Goal: Navigation & Orientation: Find specific page/section

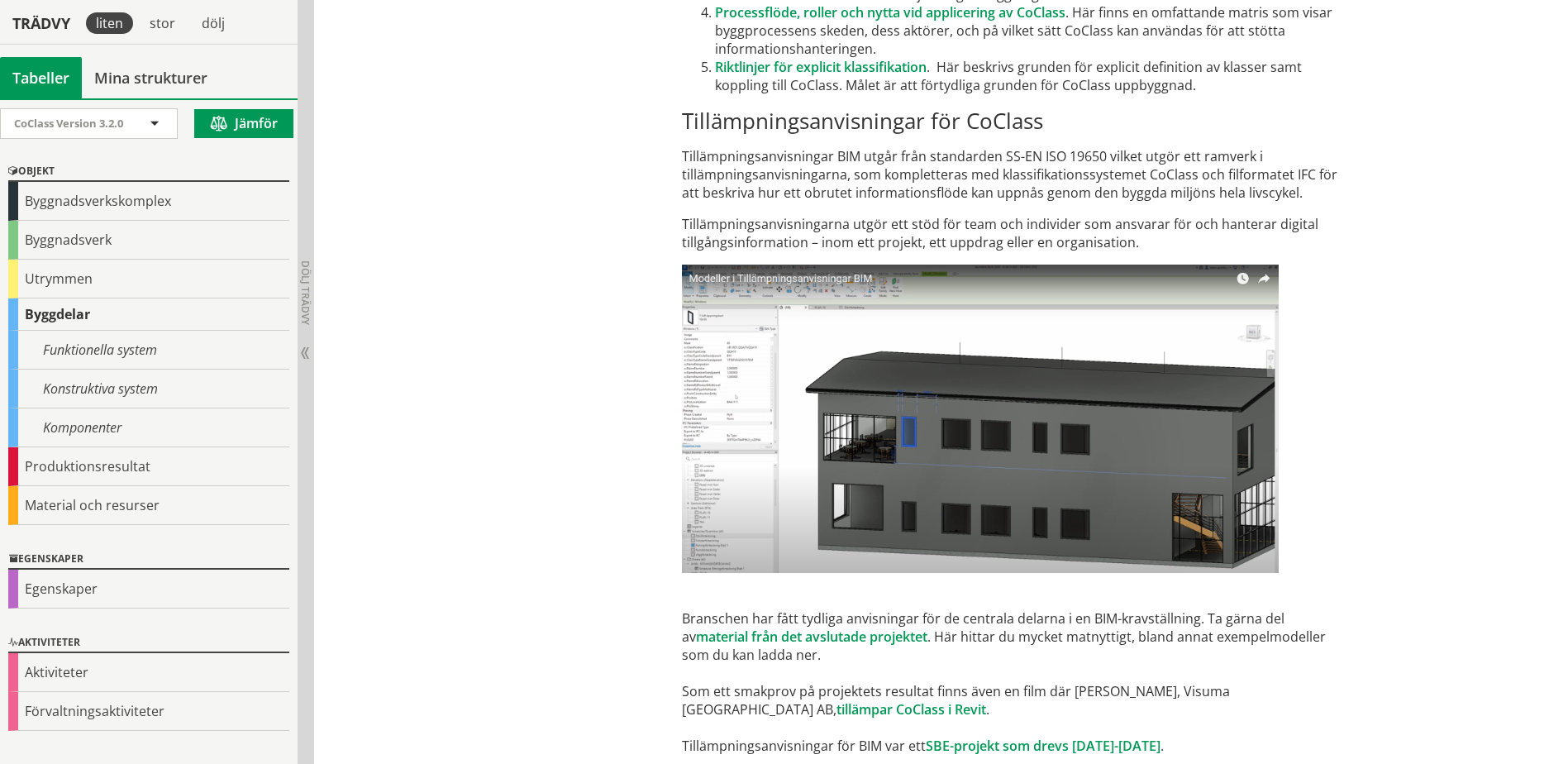
scroll to position [9792, 0]
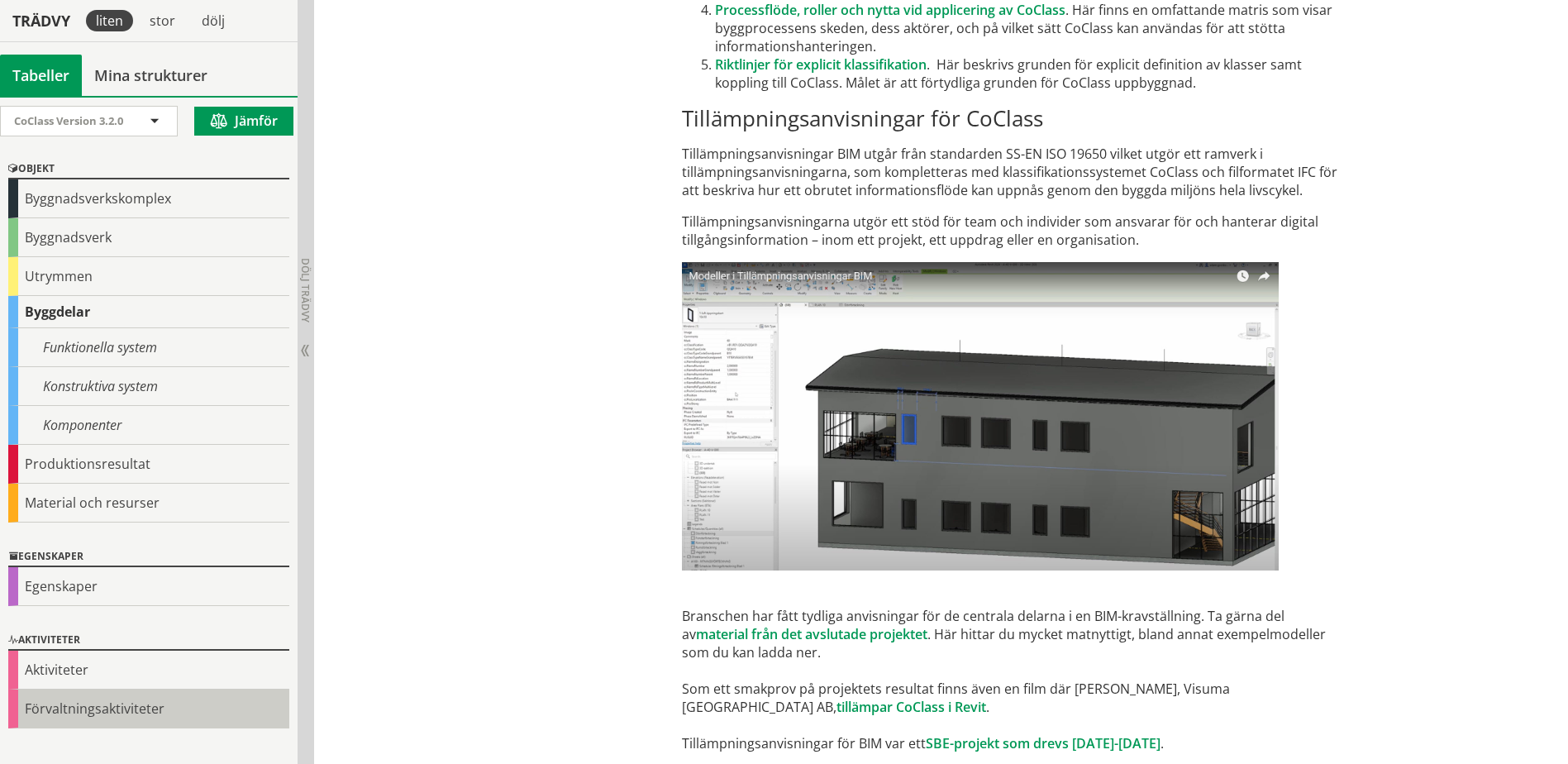
click at [71, 703] on div "Förvaltningsaktiviteter" at bounding box center [149, 709] width 281 height 39
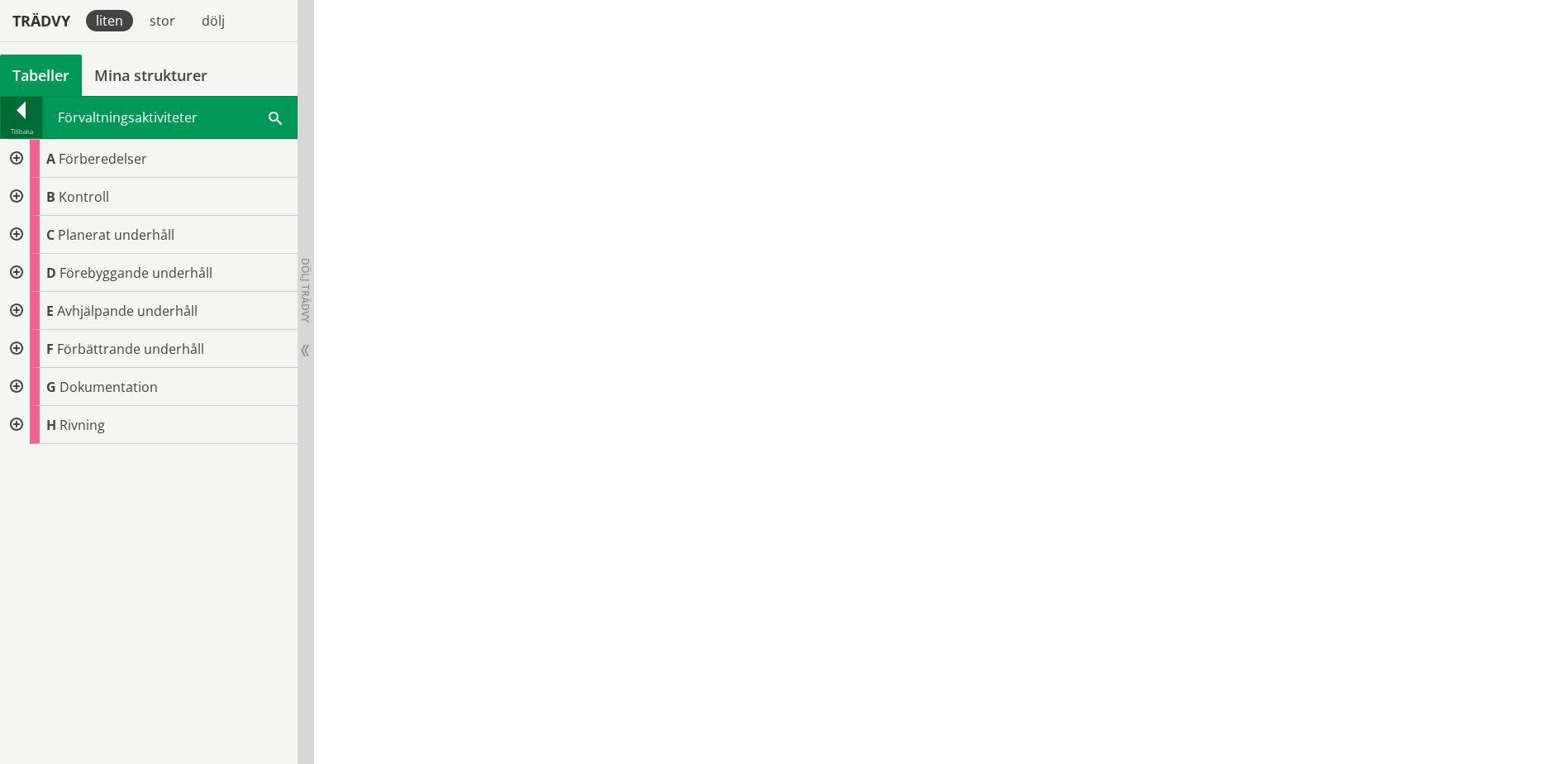
click at [17, 117] on div at bounding box center [21, 113] width 41 height 24
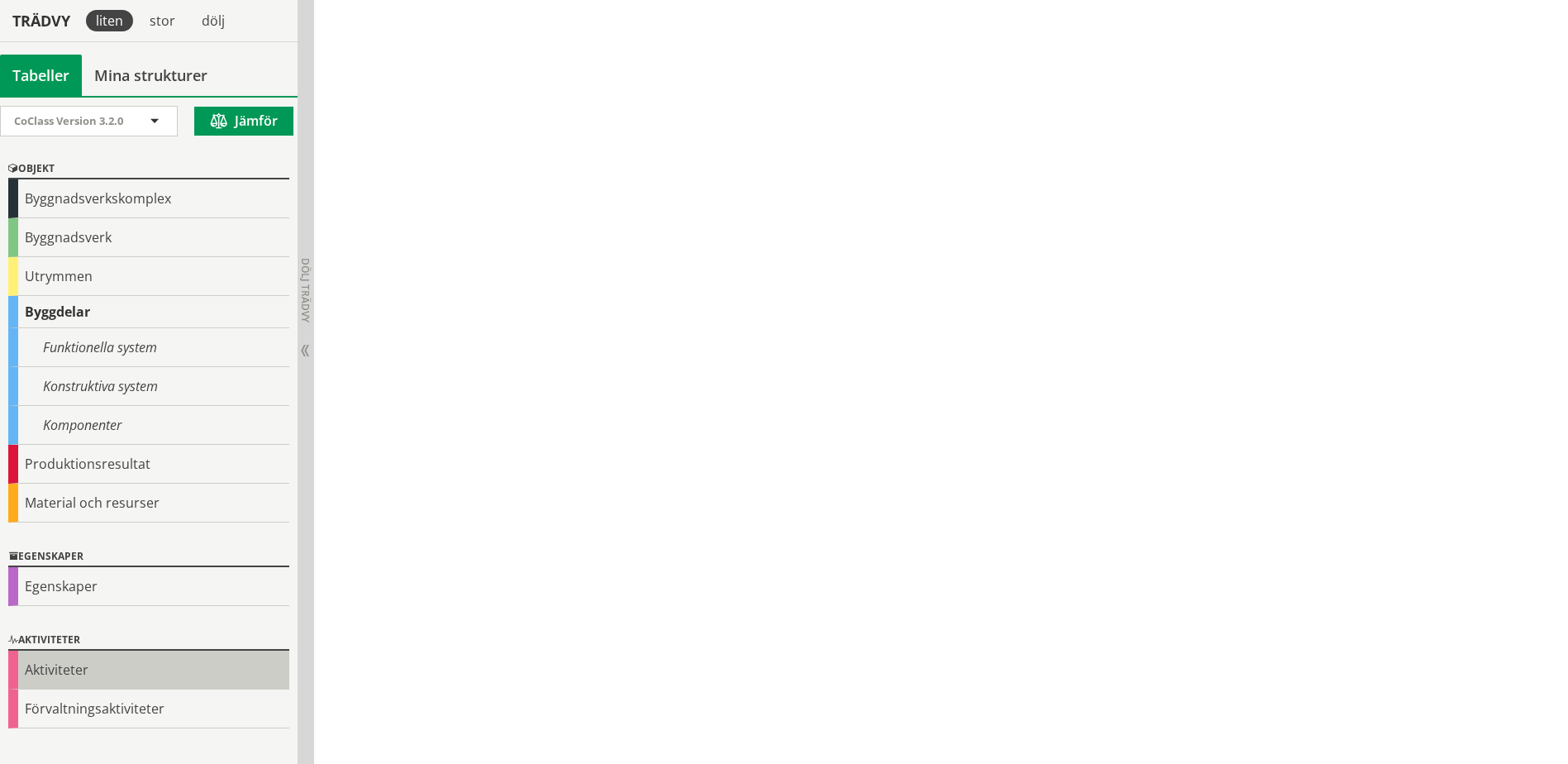
click at [41, 675] on div "Aktiviteter" at bounding box center [149, 670] width 281 height 39
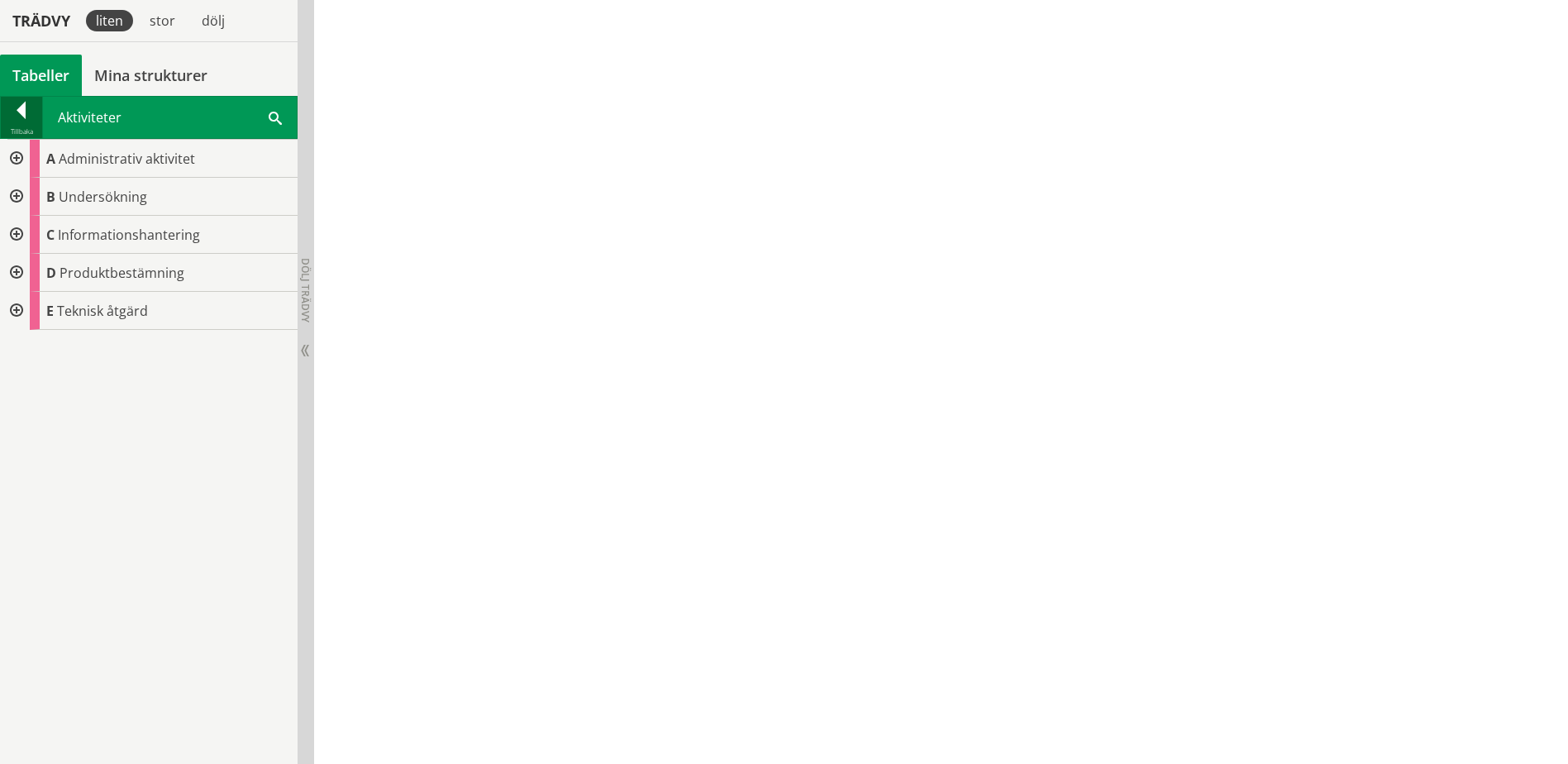
click at [17, 115] on div at bounding box center [21, 113] width 41 height 24
